Goal: Find specific page/section: Find specific page/section

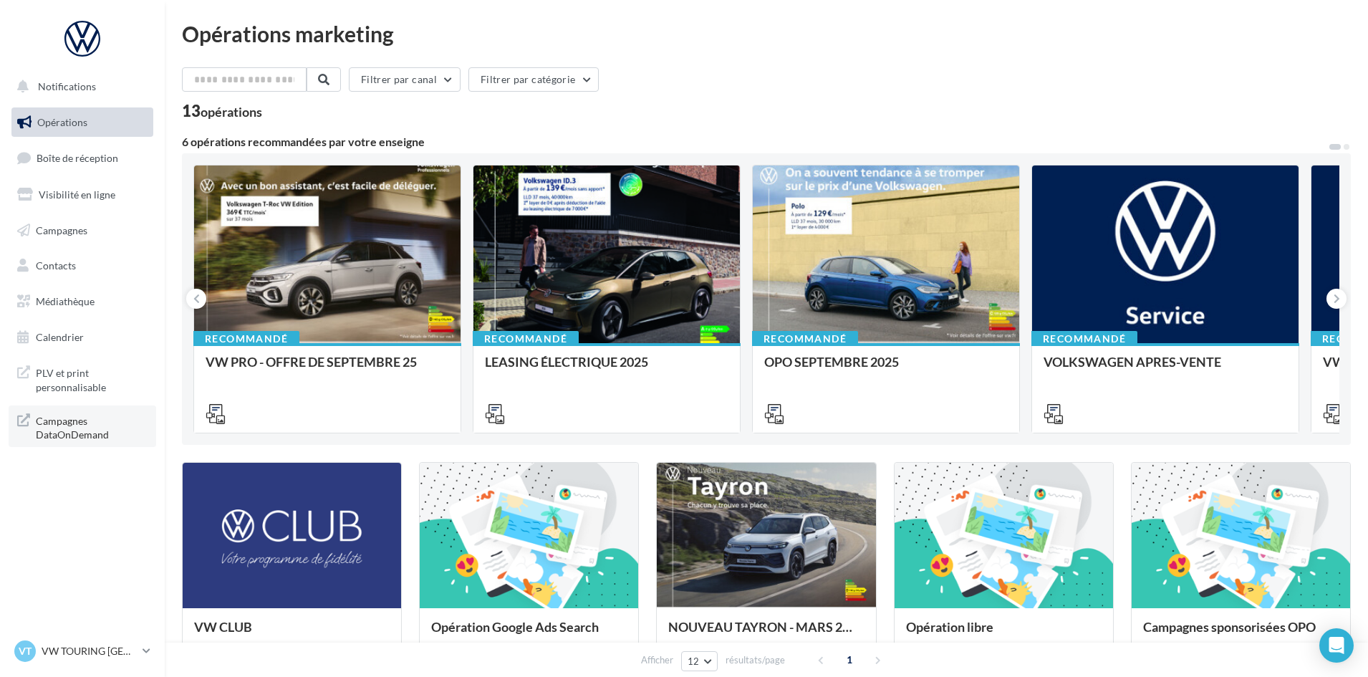
click at [114, 433] on span "Campagnes DataOnDemand" at bounding box center [92, 426] width 112 height 31
click at [78, 426] on span "Campagnes DataOnDemand" at bounding box center [92, 426] width 112 height 31
click at [70, 380] on span "PLV et print personnalisable" at bounding box center [92, 378] width 112 height 31
click at [57, 418] on span "Campagnes DataOnDemand" at bounding box center [92, 426] width 112 height 31
click at [111, 645] on p "VW TOURING [GEOGRAPHIC_DATA]" at bounding box center [89, 651] width 95 height 14
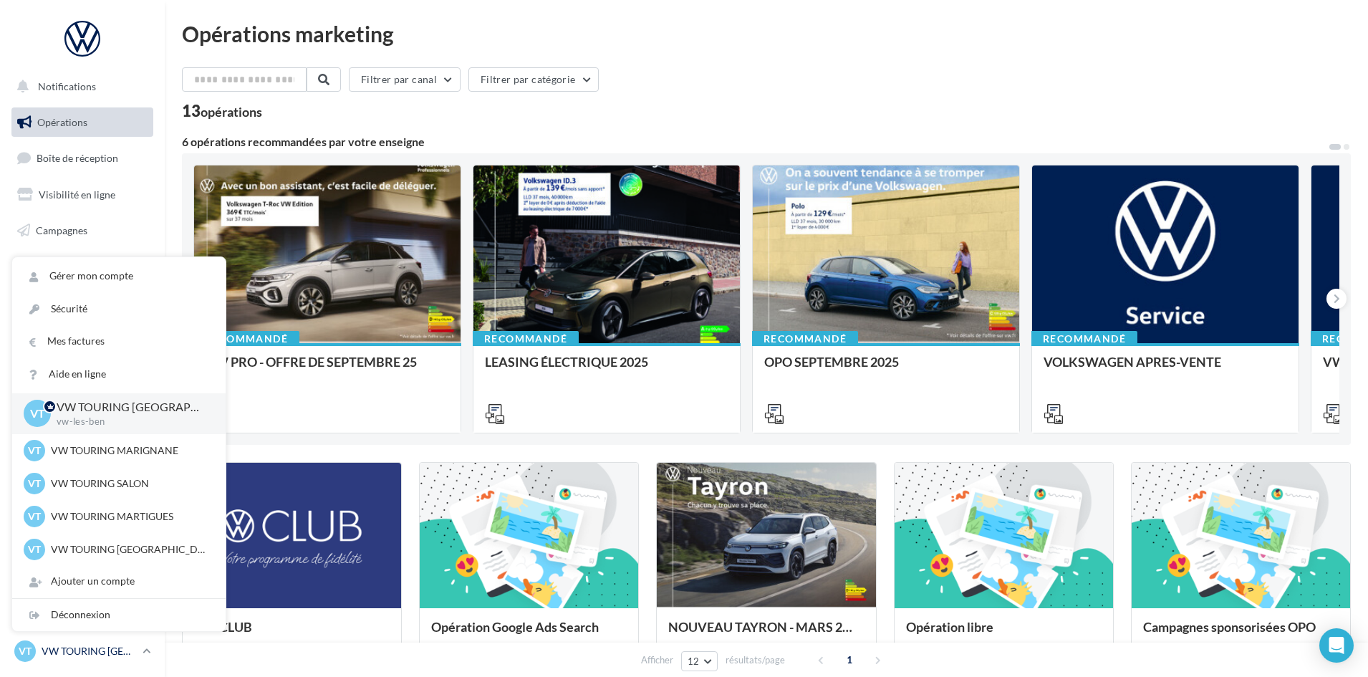
click at [111, 645] on p "VW TOURING [GEOGRAPHIC_DATA]" at bounding box center [89, 651] width 95 height 14
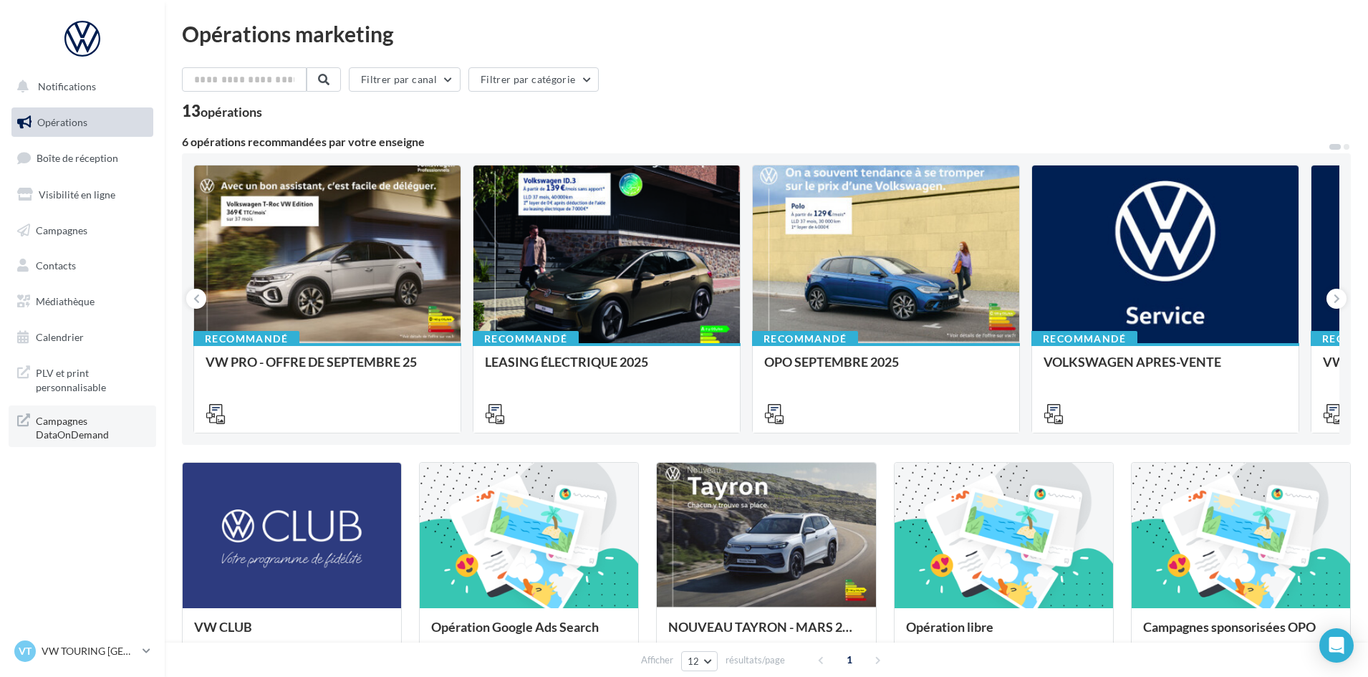
click at [33, 428] on link "Campagnes DataOnDemand" at bounding box center [83, 426] width 148 height 42
